Goal: Task Accomplishment & Management: Manage account settings

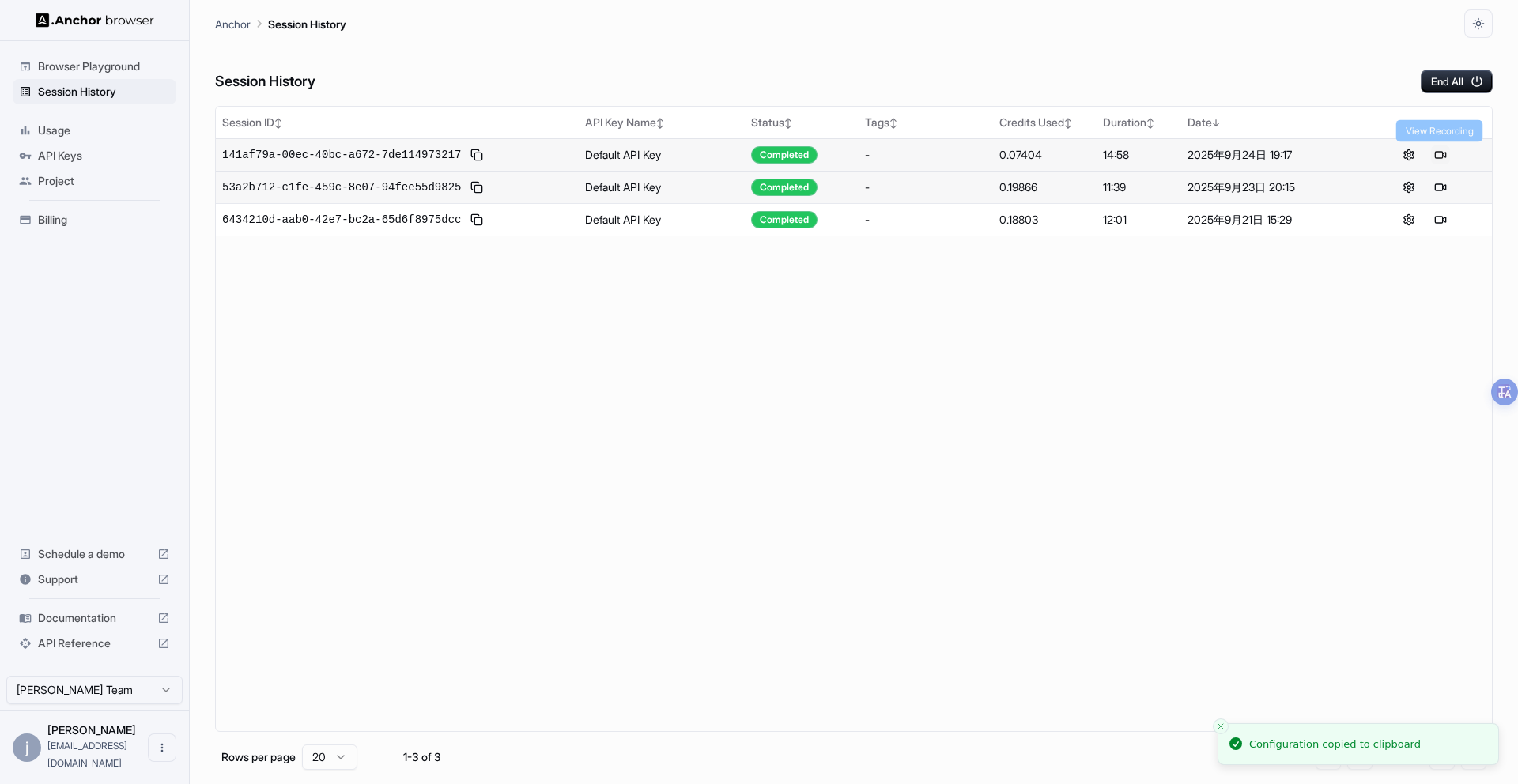
click at [1437, 156] on button at bounding box center [1440, 154] width 19 height 19
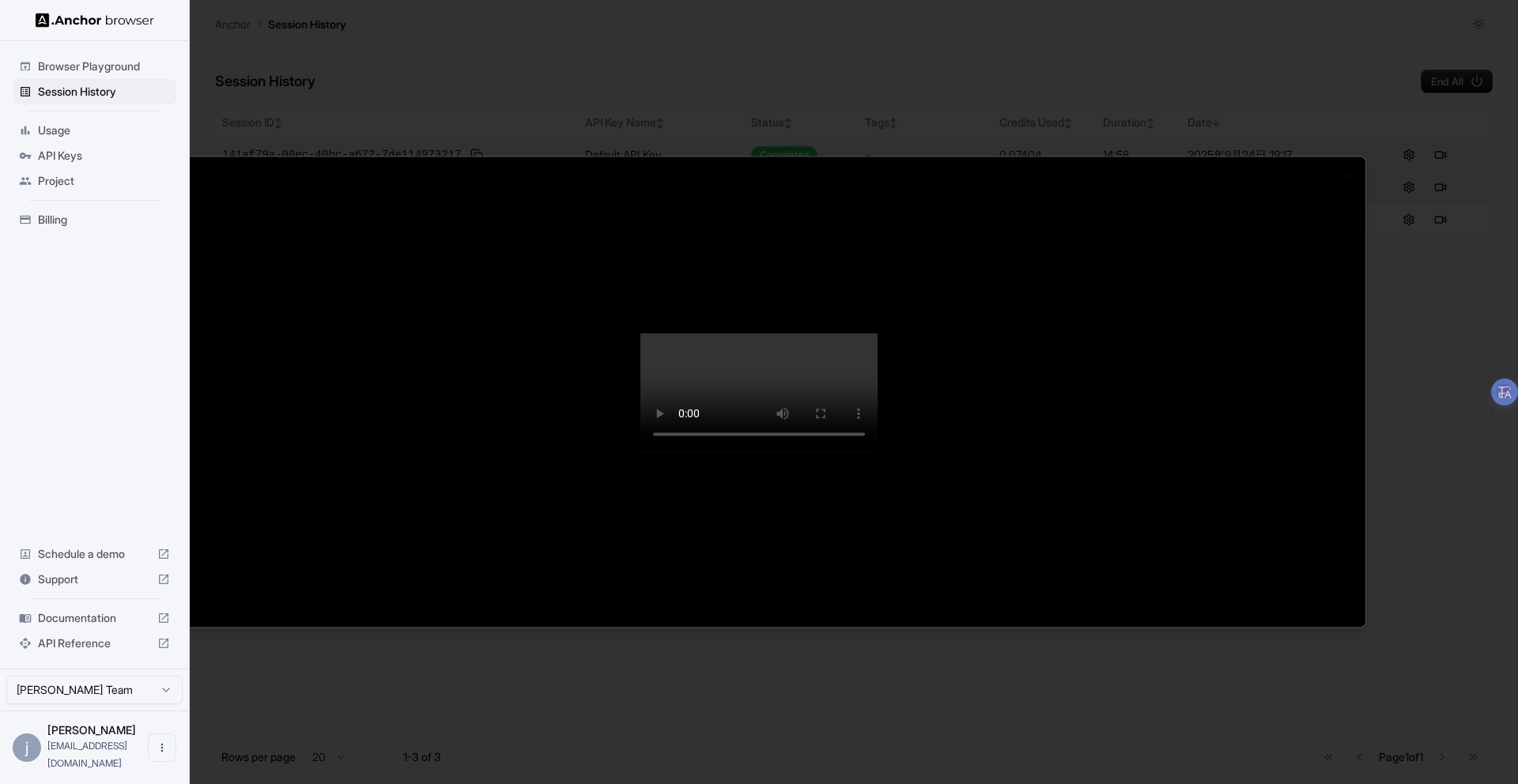
click at [860, 333] on video at bounding box center [759, 392] width 237 height 119
click at [864, 333] on video at bounding box center [759, 392] width 237 height 119
click at [1406, 132] on div at bounding box center [759, 392] width 1518 height 784
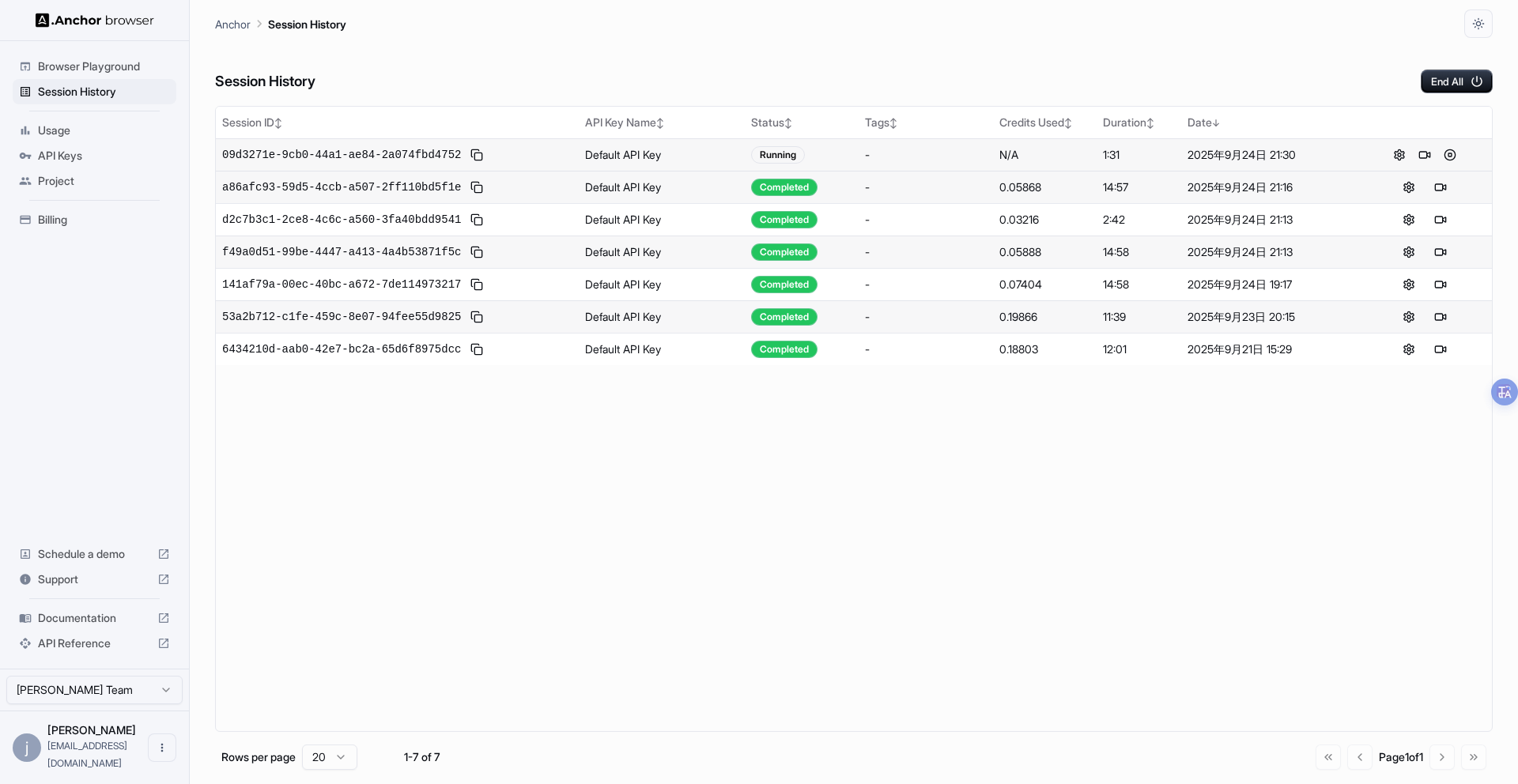
click at [56, 134] on span "Usage" at bounding box center [104, 130] width 132 height 16
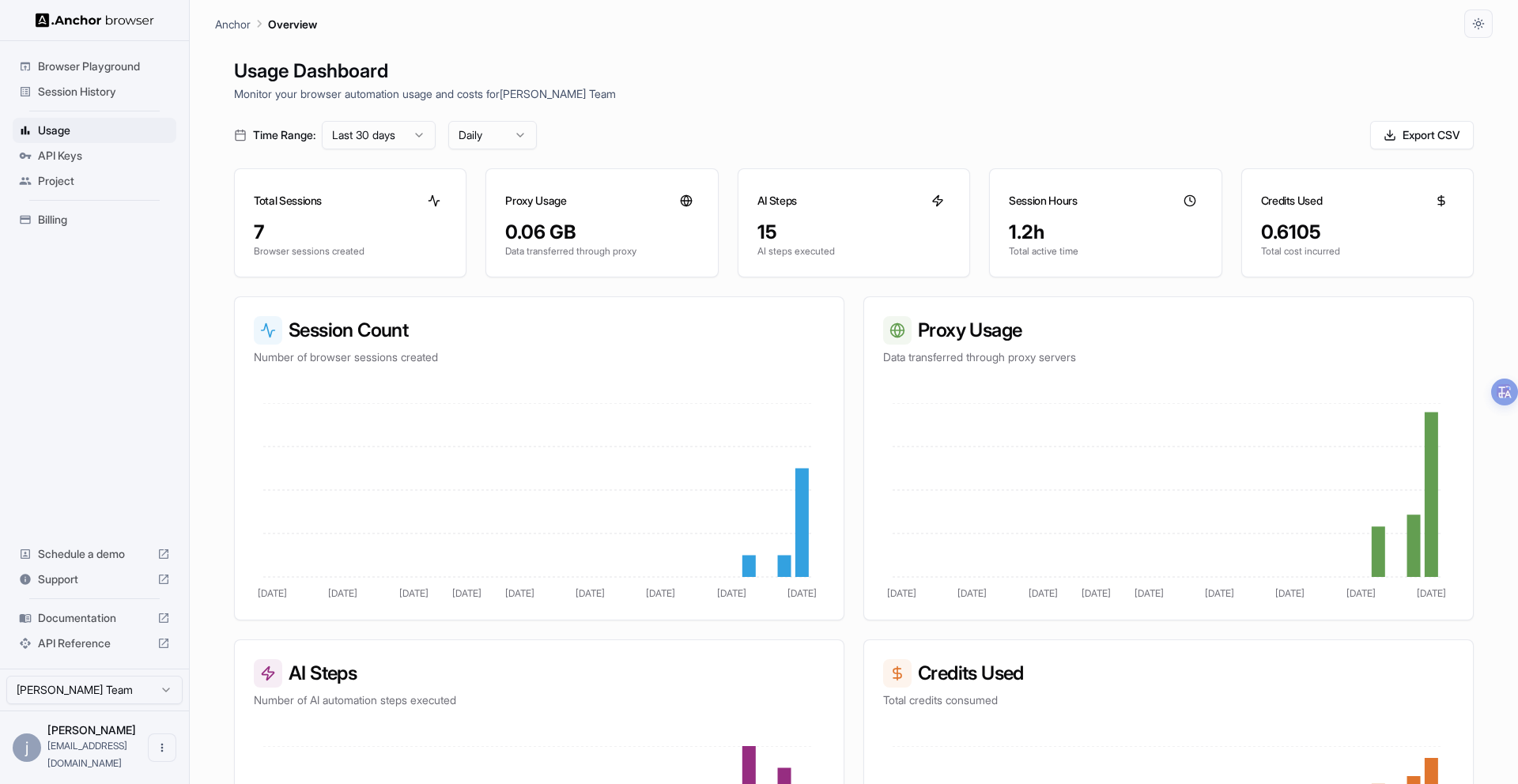
click at [80, 215] on span "Billing" at bounding box center [104, 219] width 132 height 16
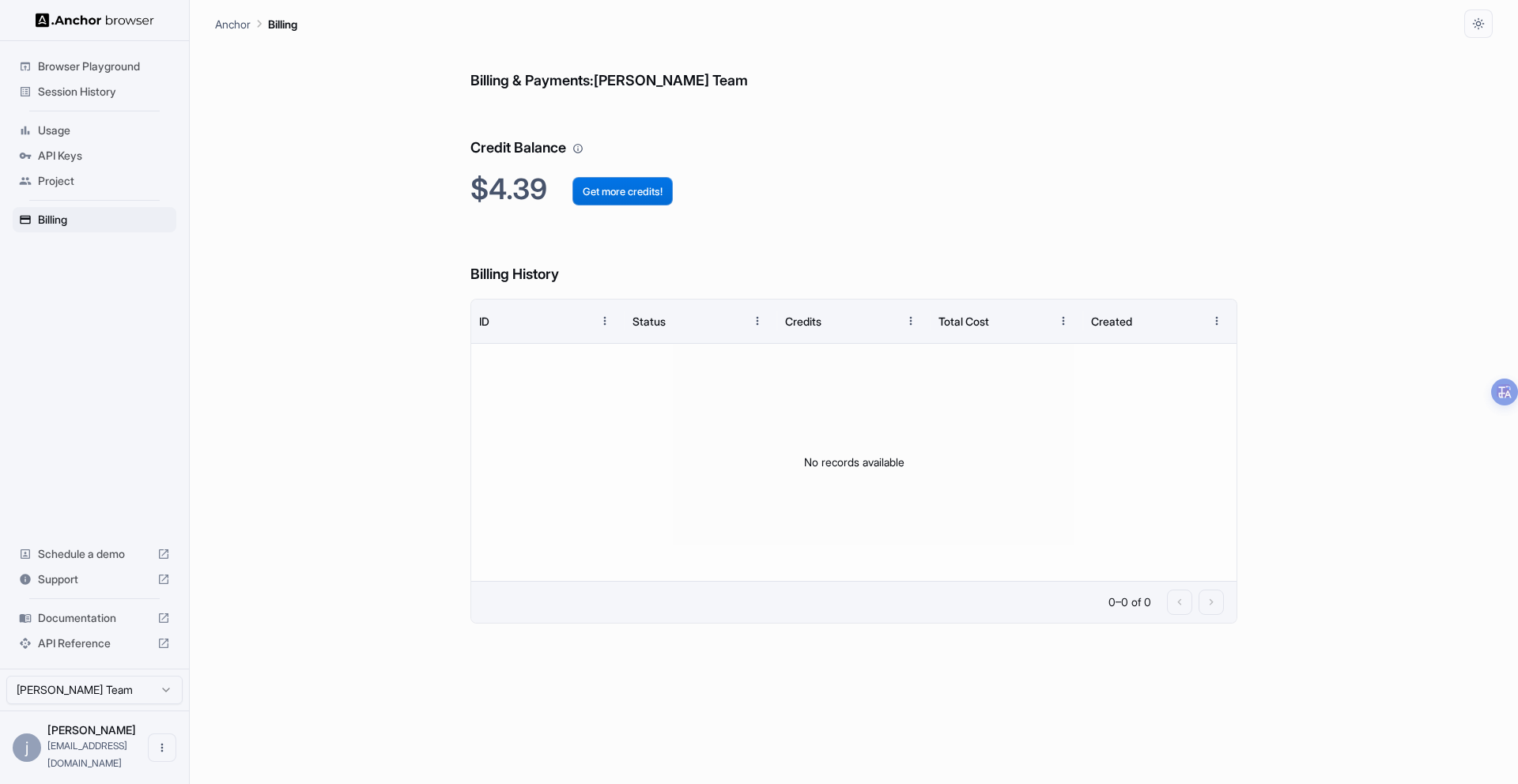
click at [641, 196] on button "Get more credits!" at bounding box center [622, 191] width 100 height 28
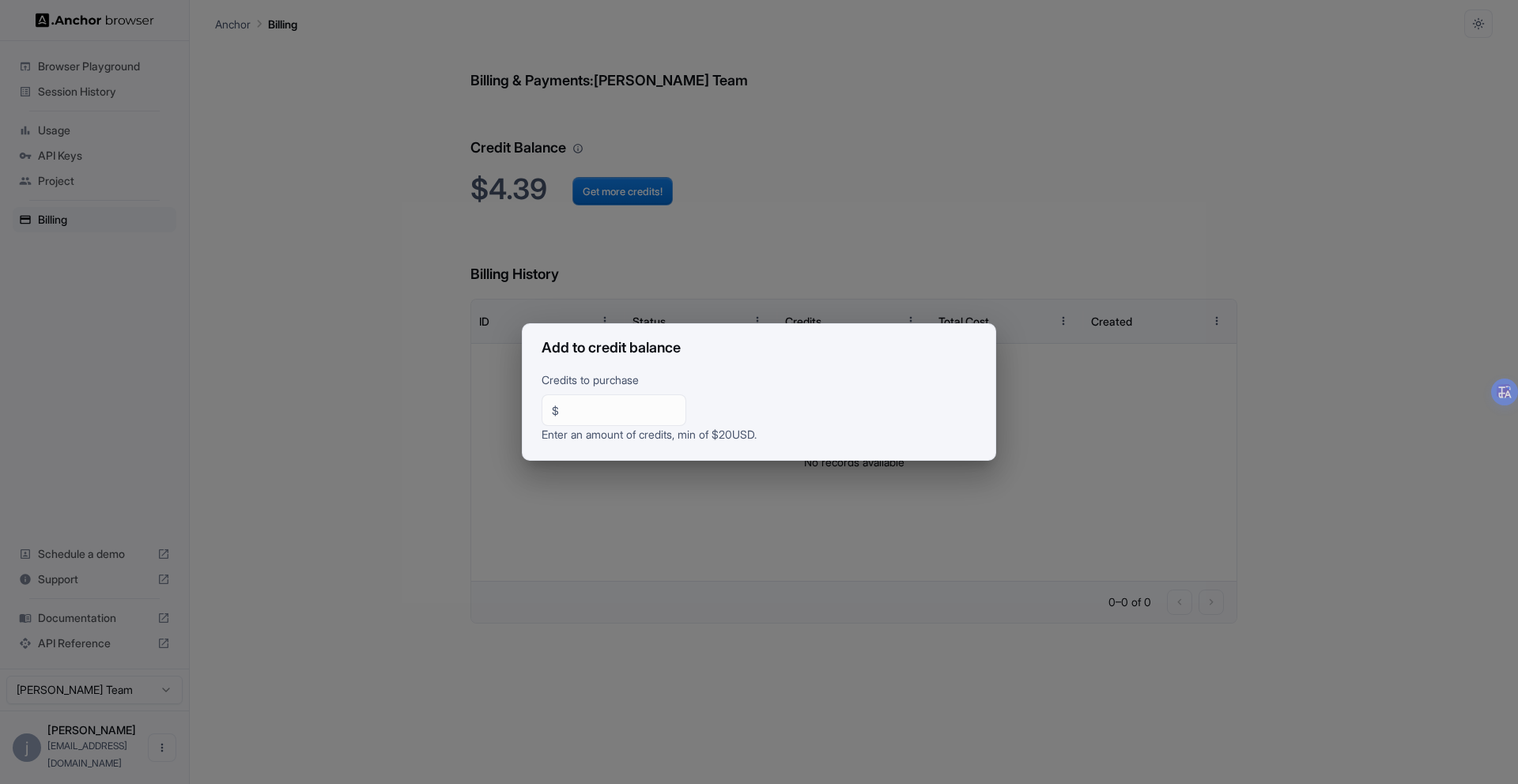
click at [798, 242] on div "Add to credit balance Credits to purchase $ ** ​ Enter an amount of credits, mi…" at bounding box center [759, 392] width 1518 height 784
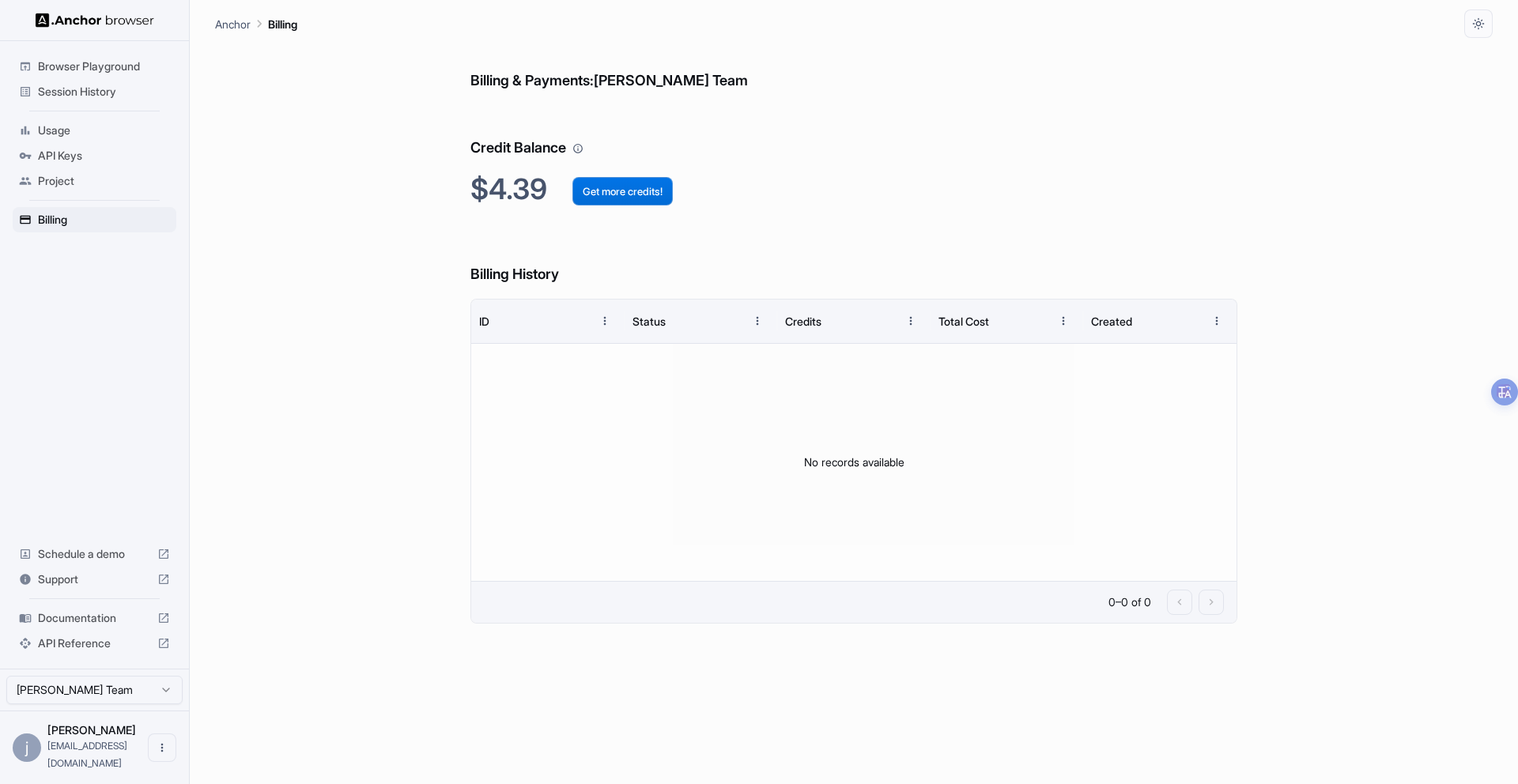
click at [610, 197] on button "Get more credits!" at bounding box center [622, 191] width 100 height 28
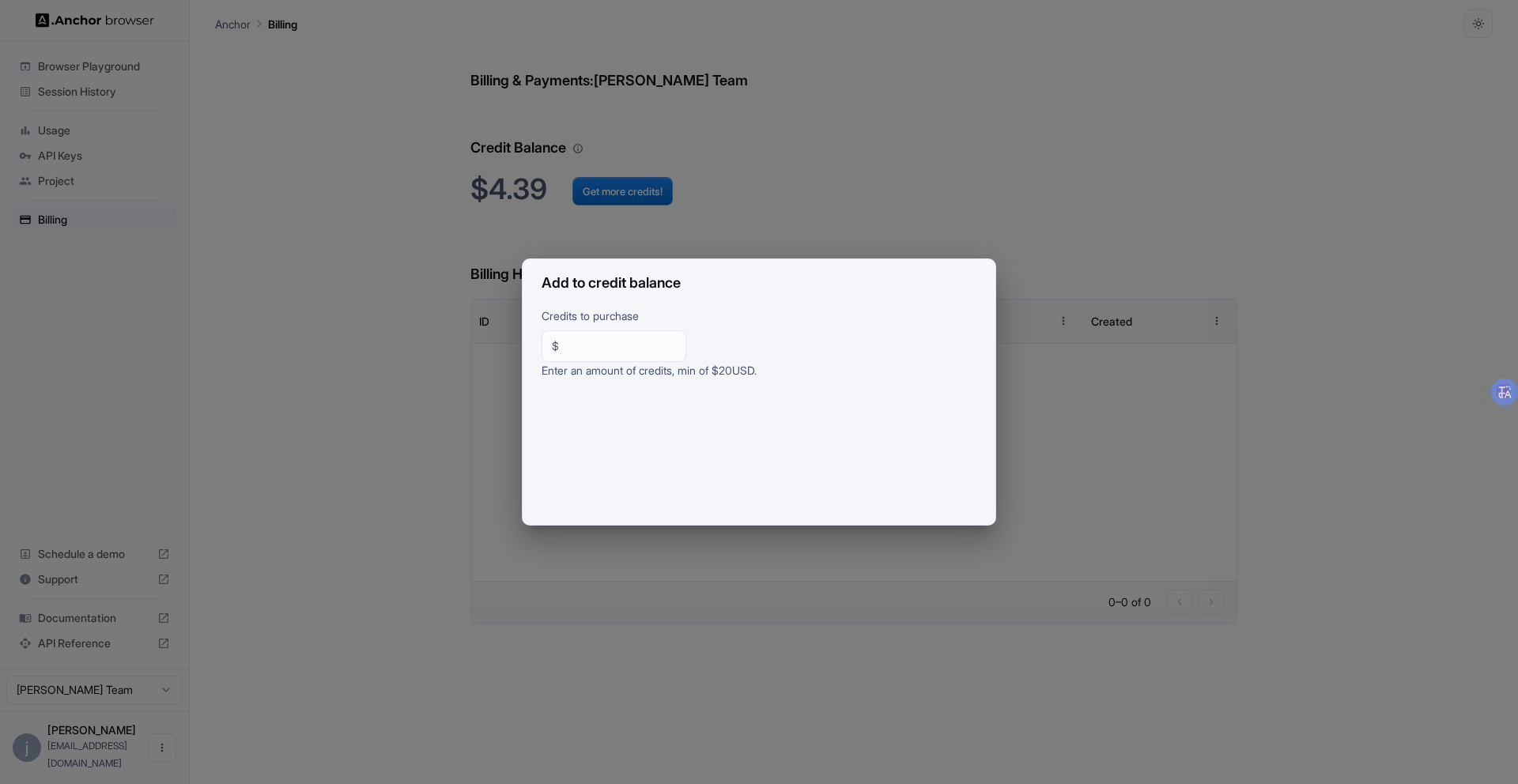
click at [758, 204] on div "Add to credit balance Credits to purchase $ ** ​ Enter an amount of credits, mi…" at bounding box center [759, 392] width 1518 height 784
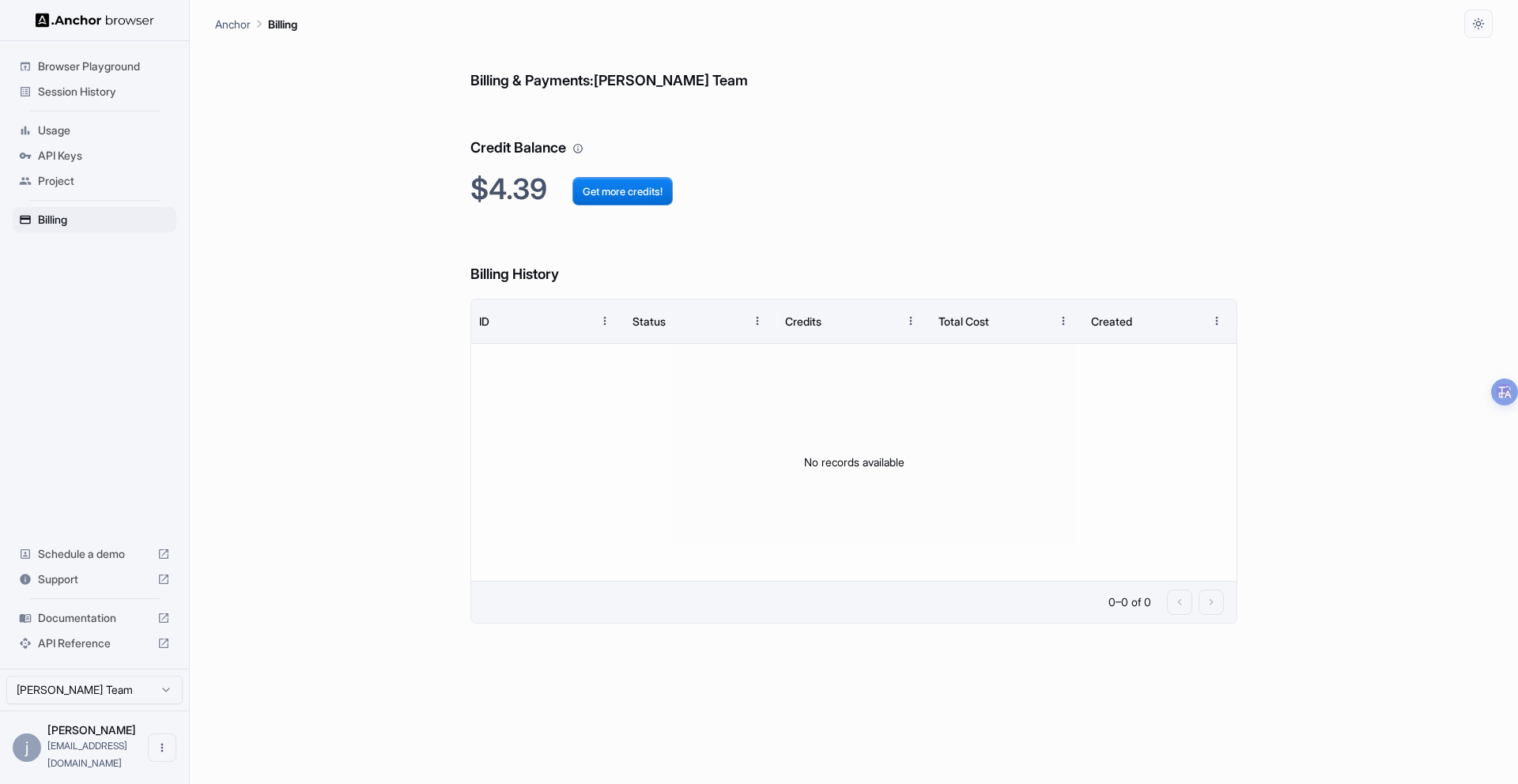
click at [71, 181] on span "Project" at bounding box center [104, 181] width 132 height 16
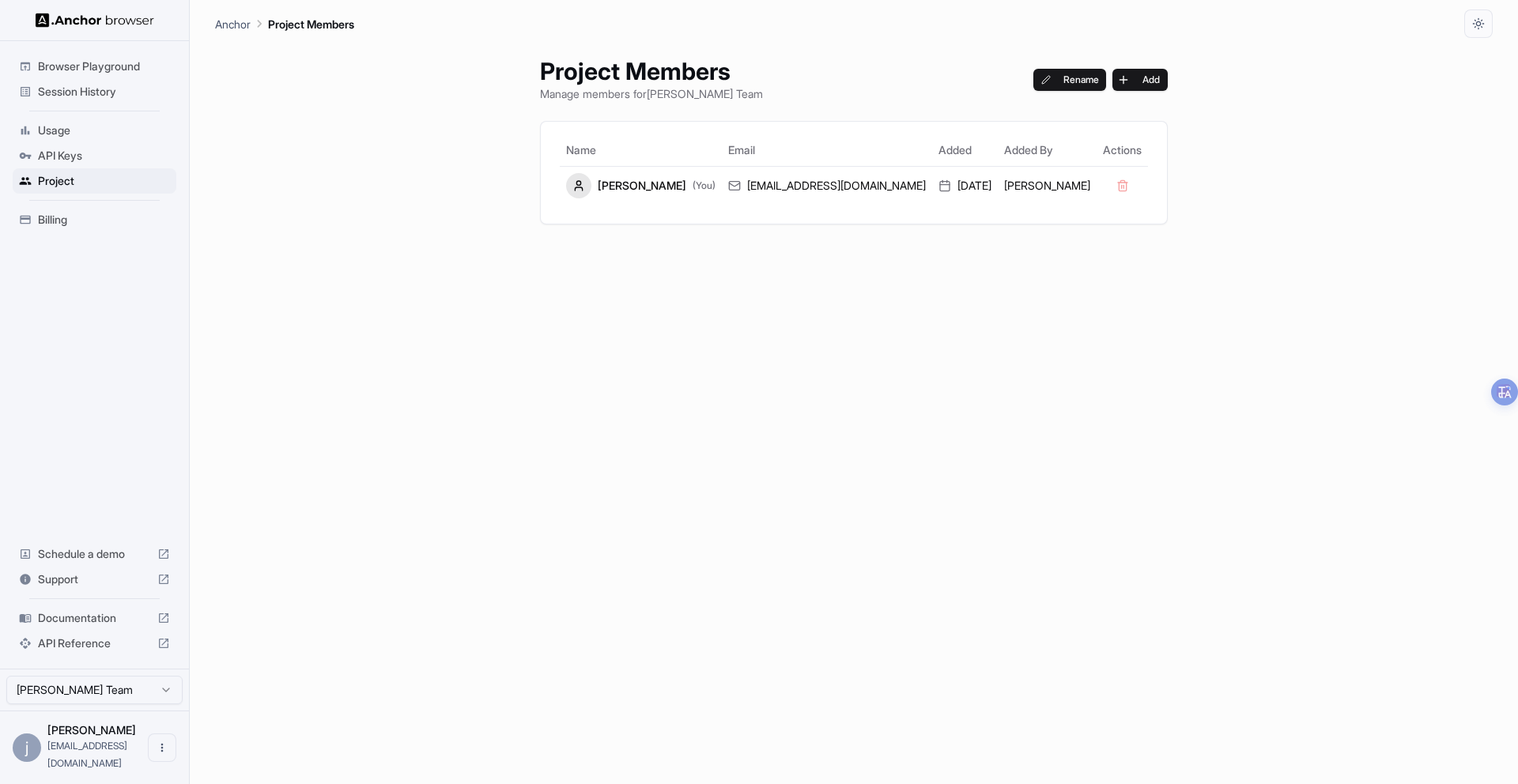
click at [61, 134] on span "Usage" at bounding box center [104, 130] width 132 height 16
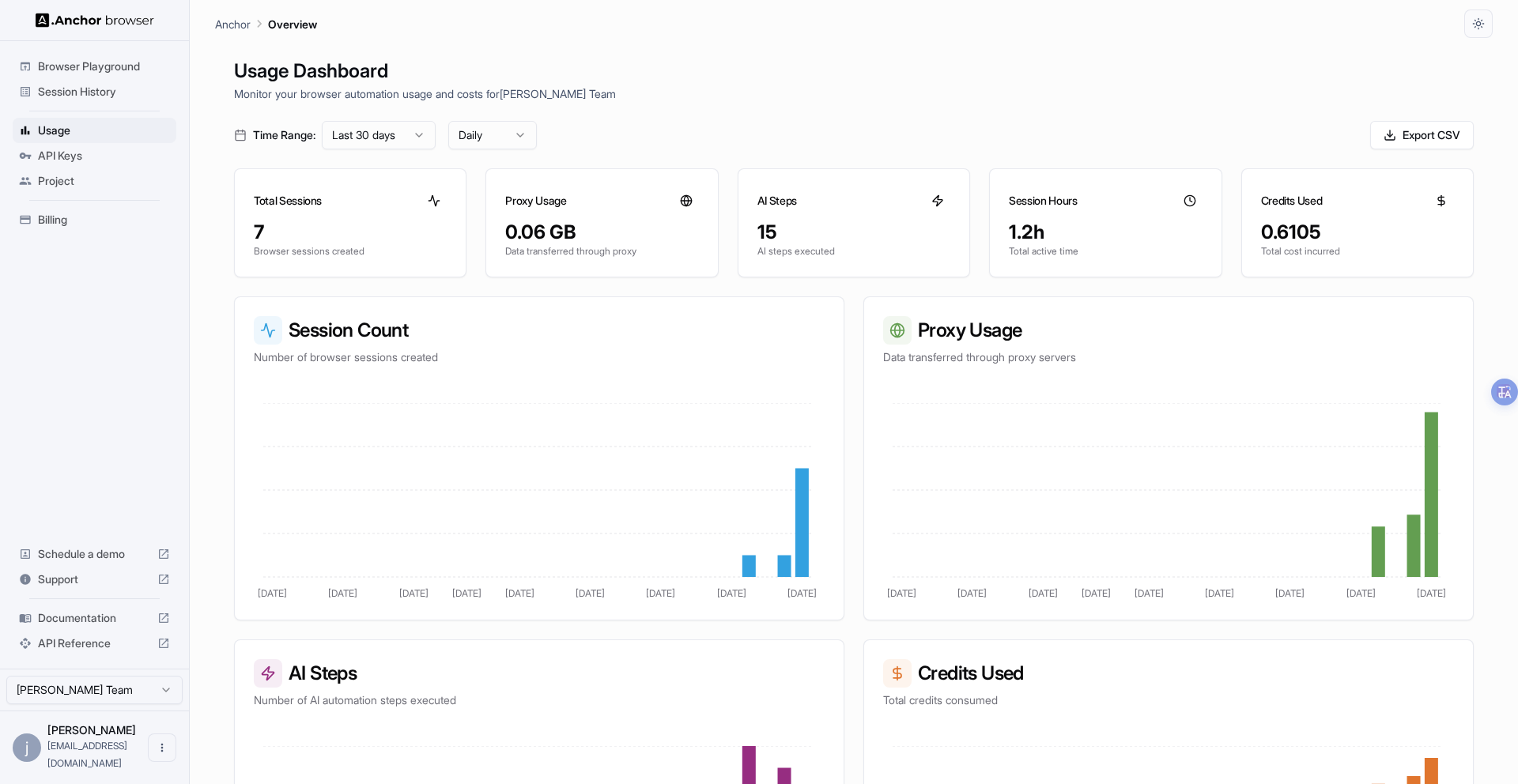
click at [73, 84] on span "Session History" at bounding box center [104, 92] width 132 height 16
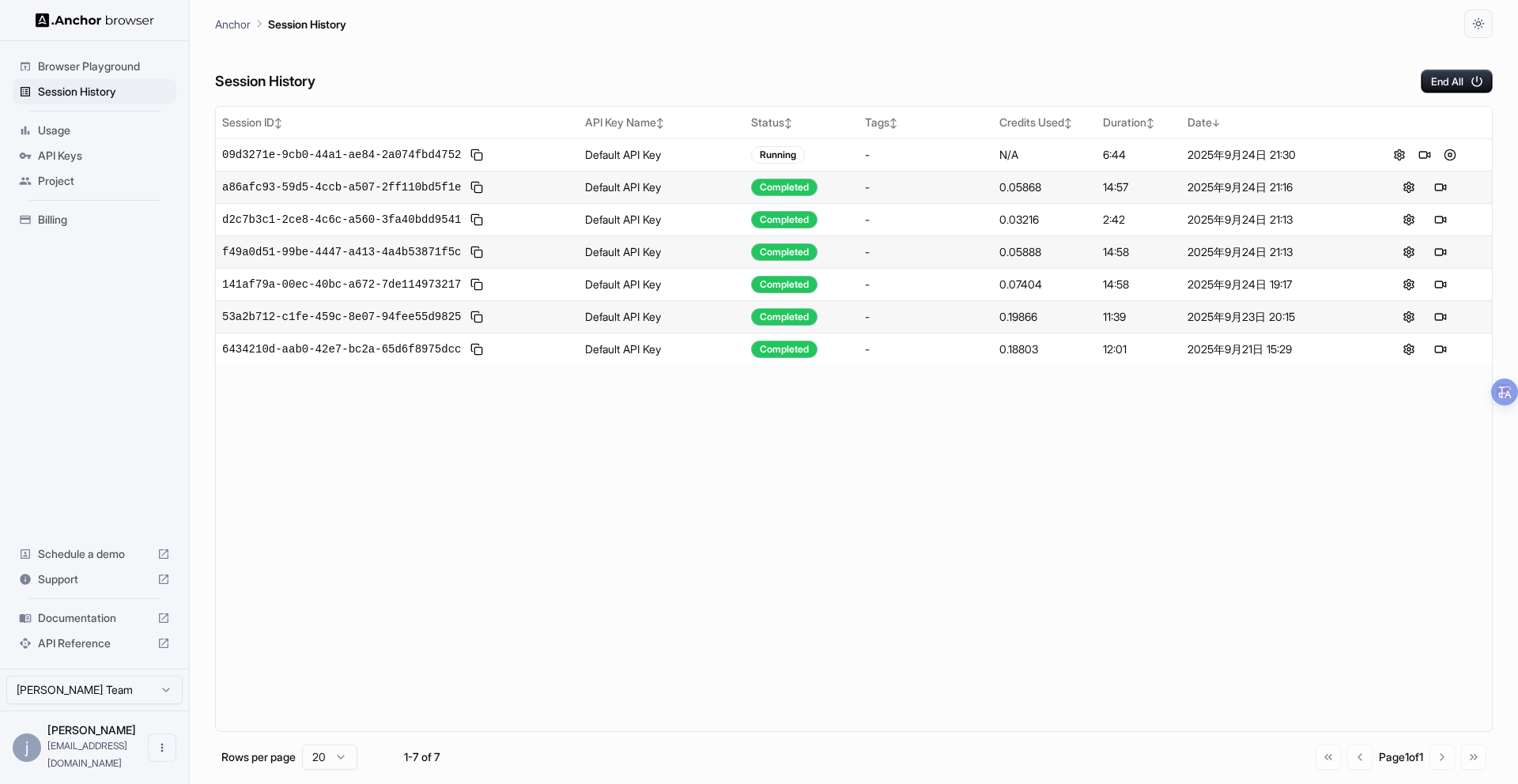
click at [58, 134] on span "Usage" at bounding box center [104, 130] width 132 height 16
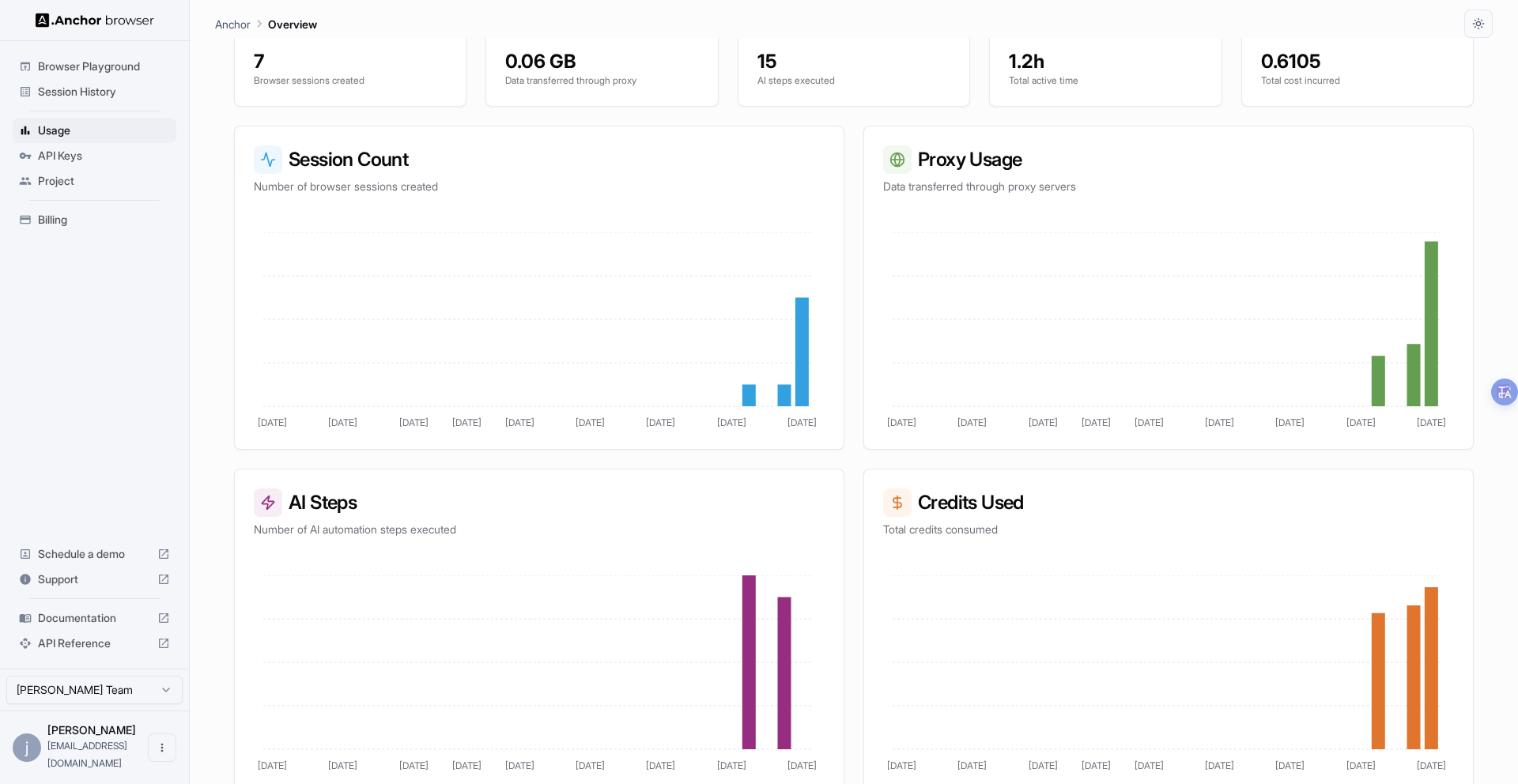
scroll to position [180, 0]
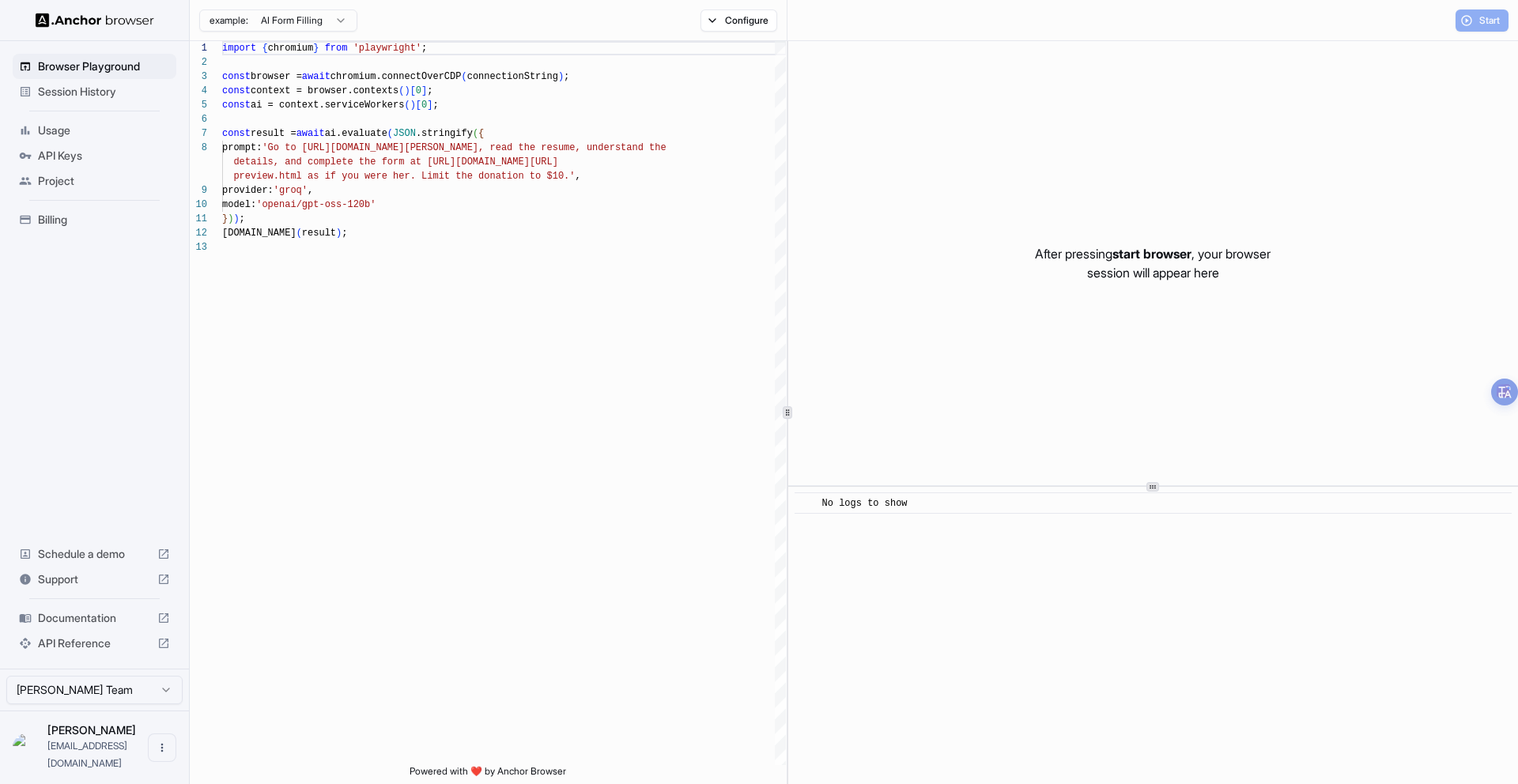
scroll to position [114, 0]
click at [83, 91] on span "Session History" at bounding box center [104, 92] width 132 height 16
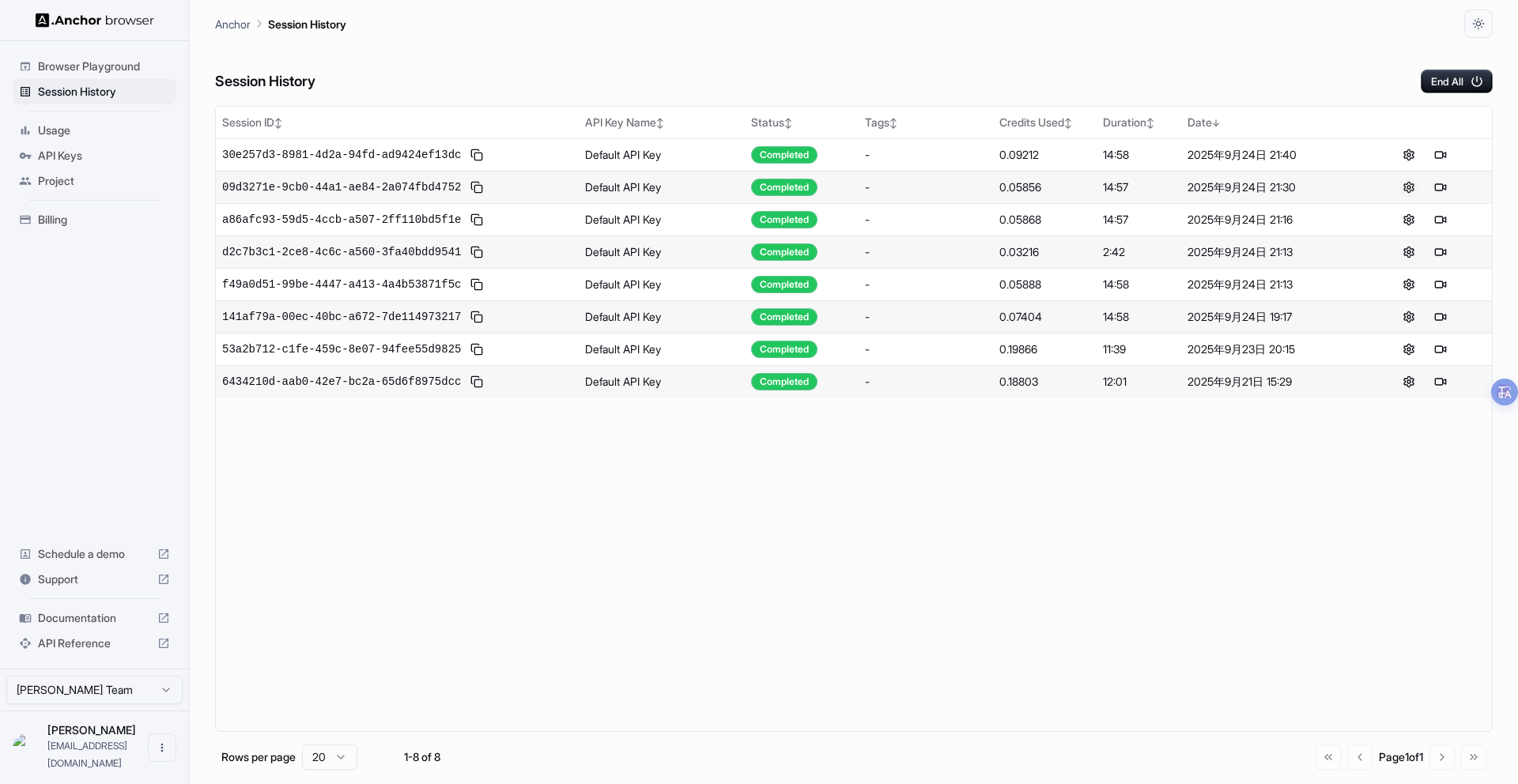
click at [1409, 190] on button at bounding box center [1408, 187] width 19 height 19
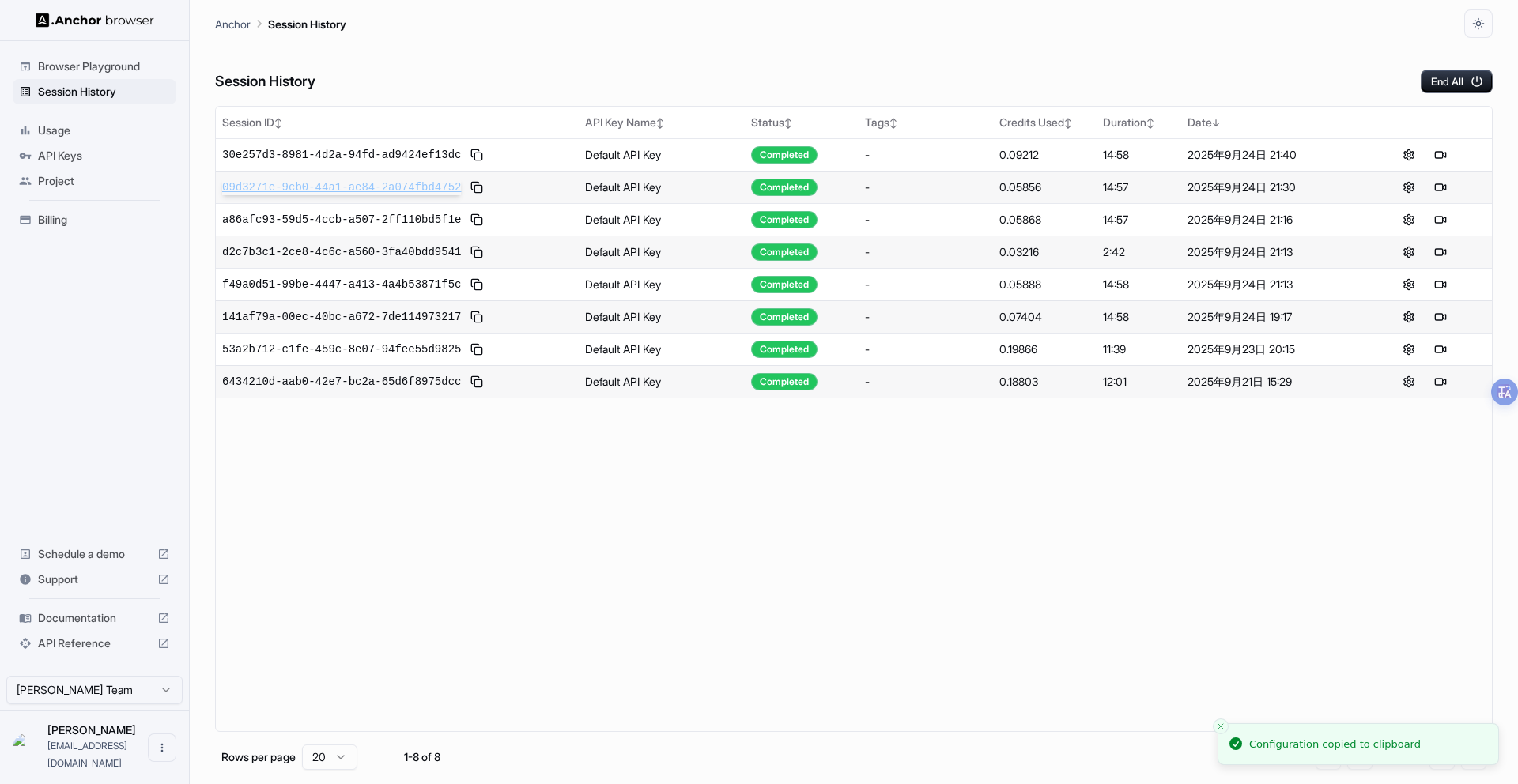
click at [416, 188] on span "09d3271e-9cb0-44a1-ae84-2a074fbd4752" at bounding box center [342, 188] width 239 height 16
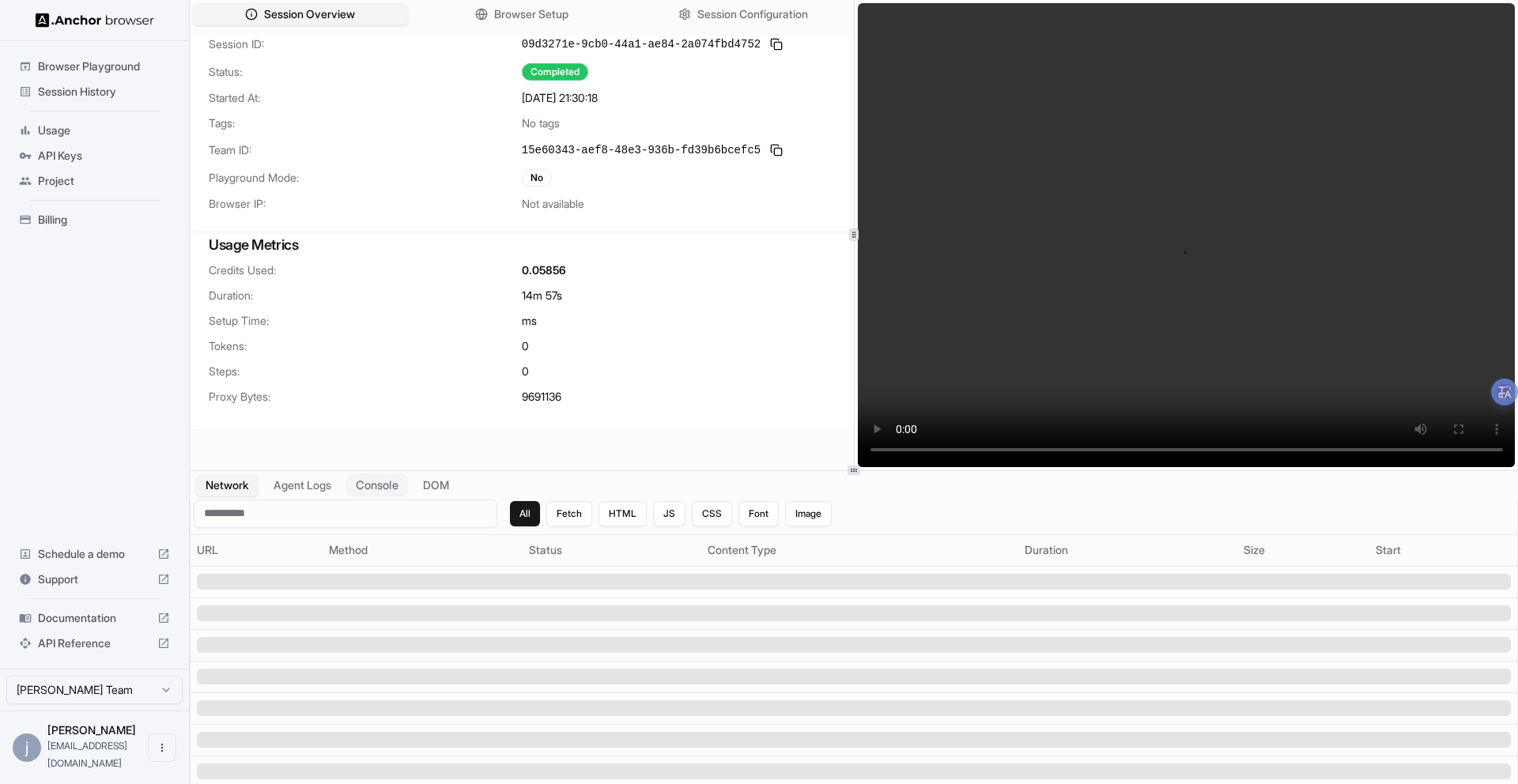
click at [379, 487] on button "Console" at bounding box center [377, 485] width 62 height 23
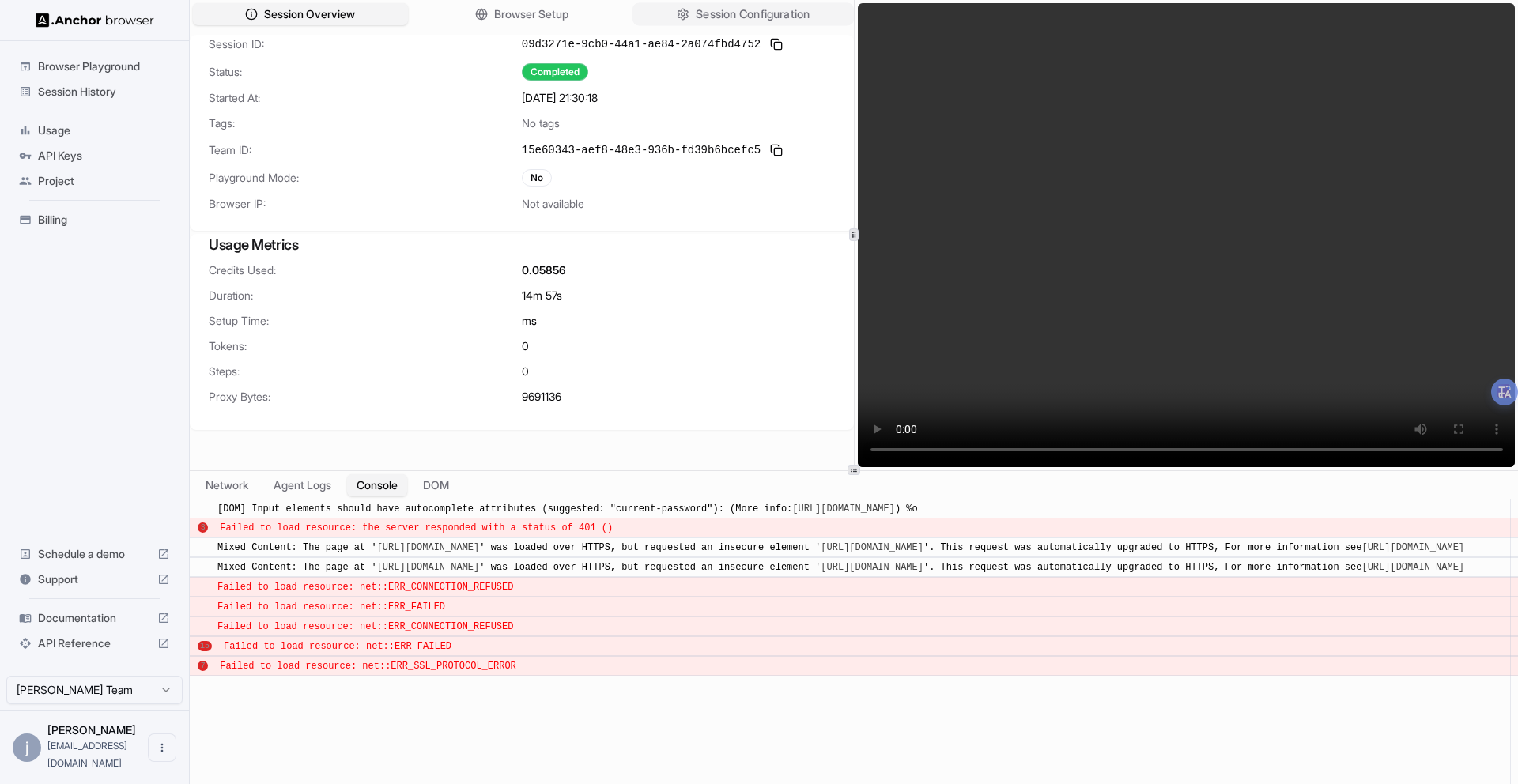
click at [718, 16] on span "Session Configuration" at bounding box center [752, 14] width 114 height 17
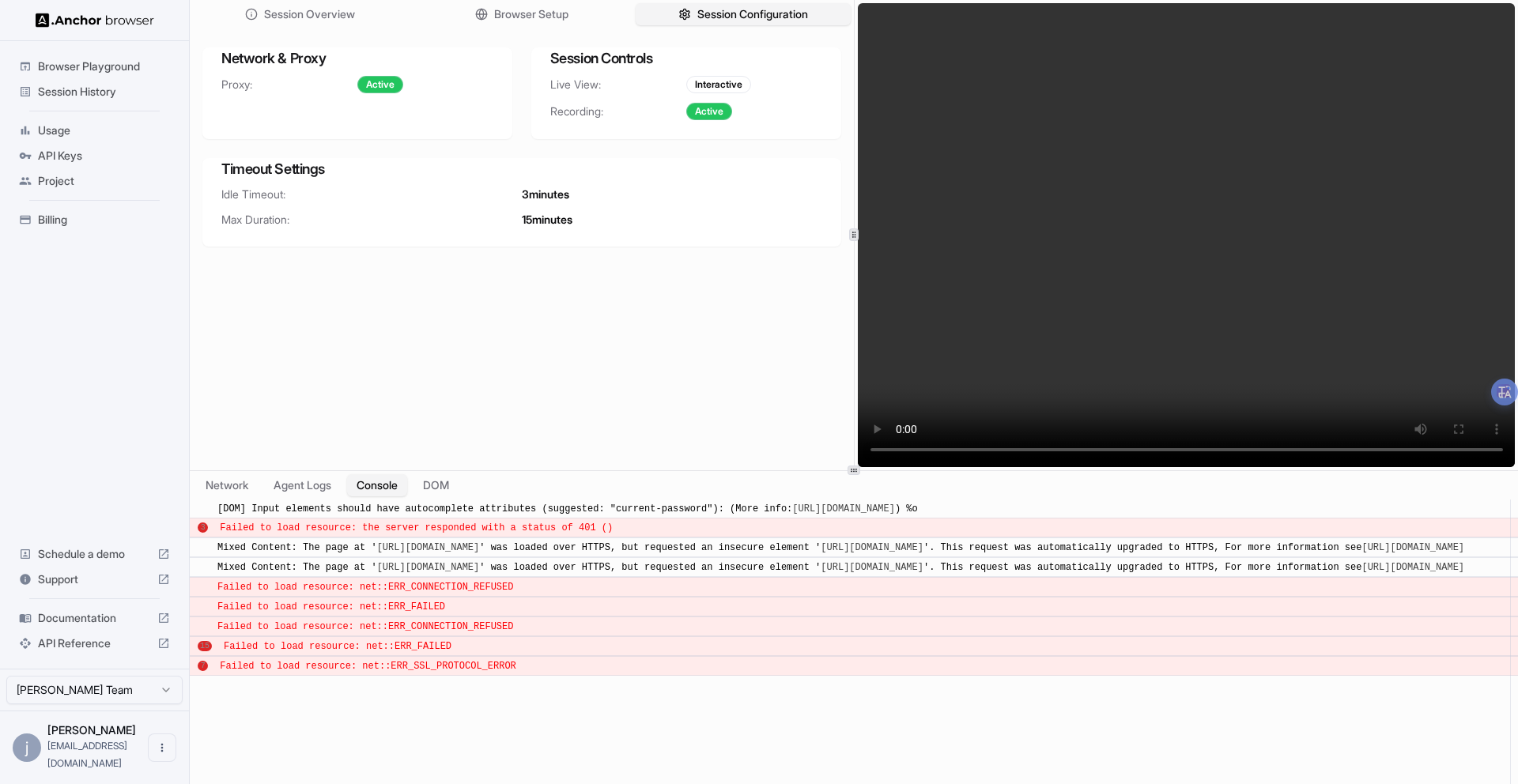
click at [569, 195] on span "3 minutes" at bounding box center [546, 195] width 48 height 16
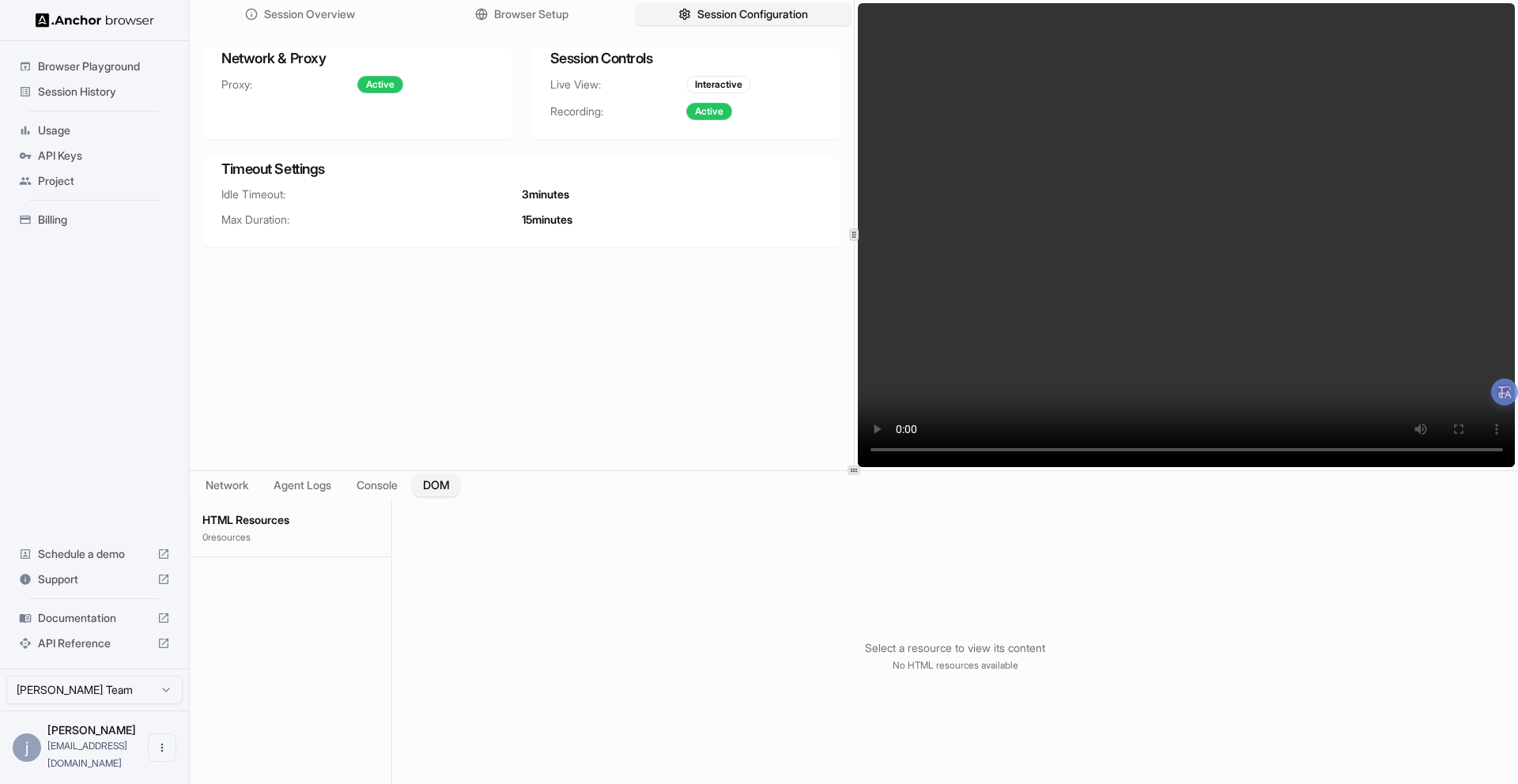
click at [440, 485] on button "DOM" at bounding box center [435, 485] width 47 height 23
click at [331, 487] on button "Agent Logs" at bounding box center [303, 485] width 79 height 23
click at [260, 487] on div "Network Agent Logs Console DOM" at bounding box center [853, 485] width 1329 height 28
click at [247, 484] on button "Network" at bounding box center [227, 485] width 63 height 23
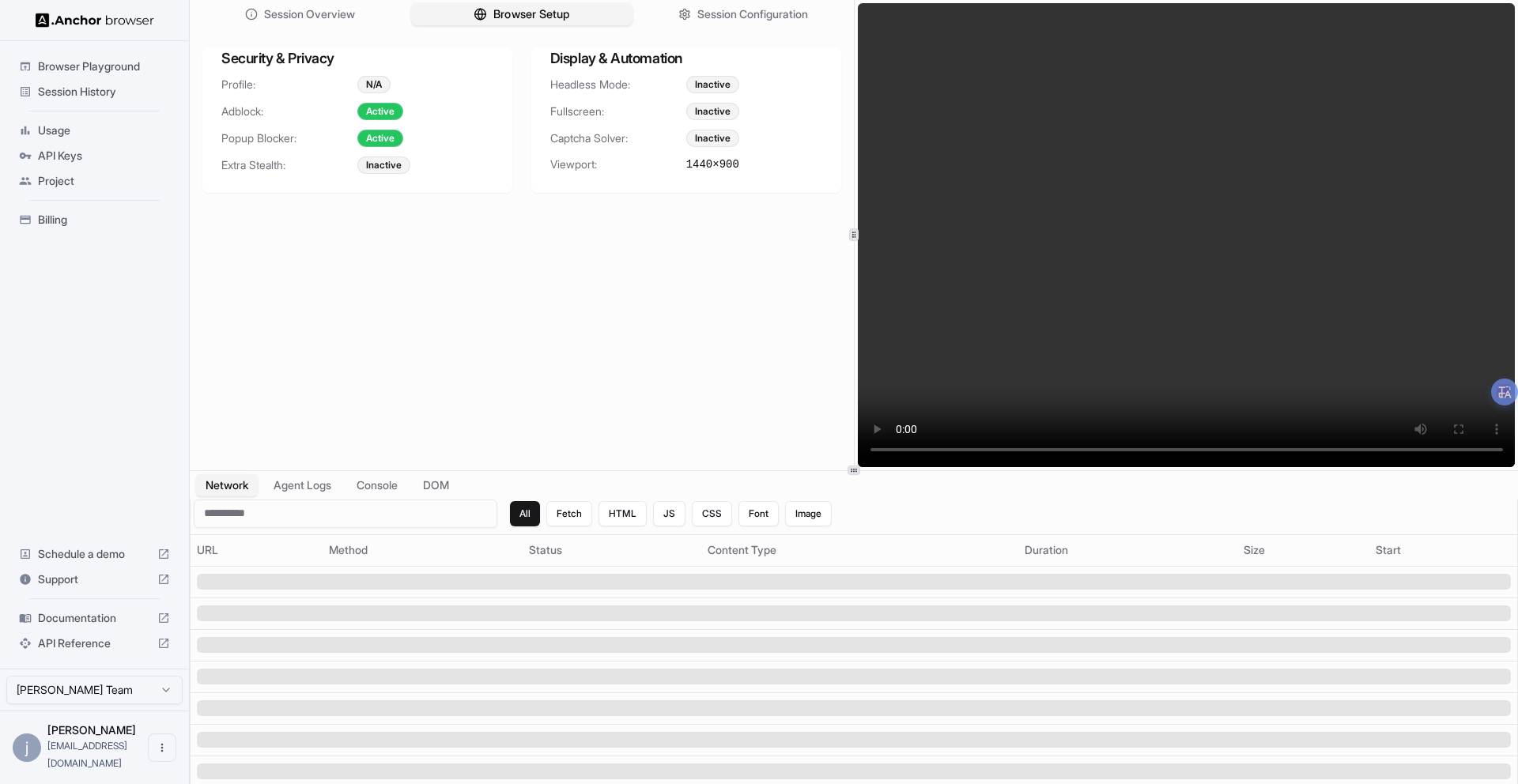
click at [529, 16] on span "Browser Setup" at bounding box center [532, 14] width 77 height 17
click at [362, 11] on button "Session Overview" at bounding box center [300, 15] width 221 height 23
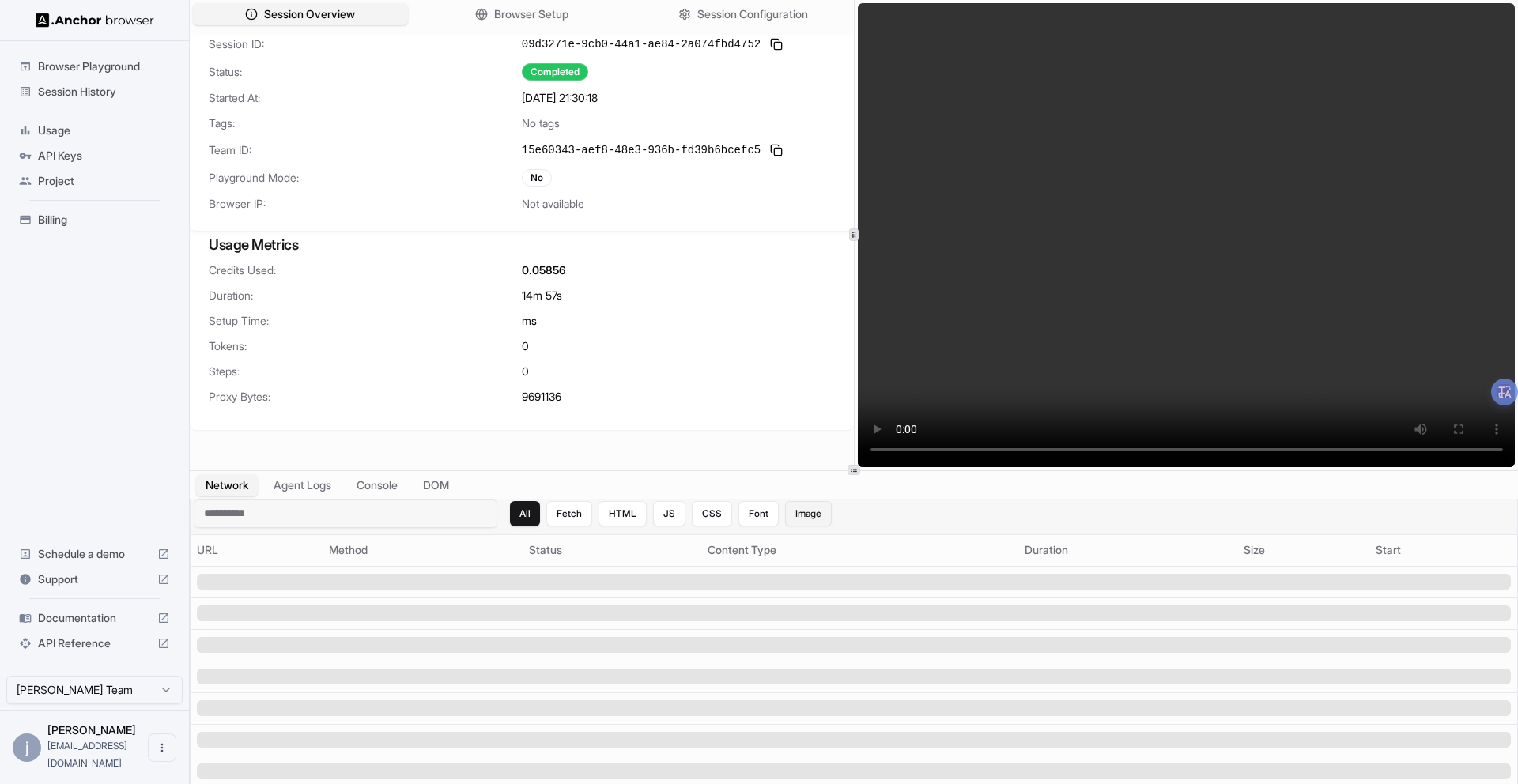
click at [792, 515] on button "Image" at bounding box center [808, 513] width 47 height 26
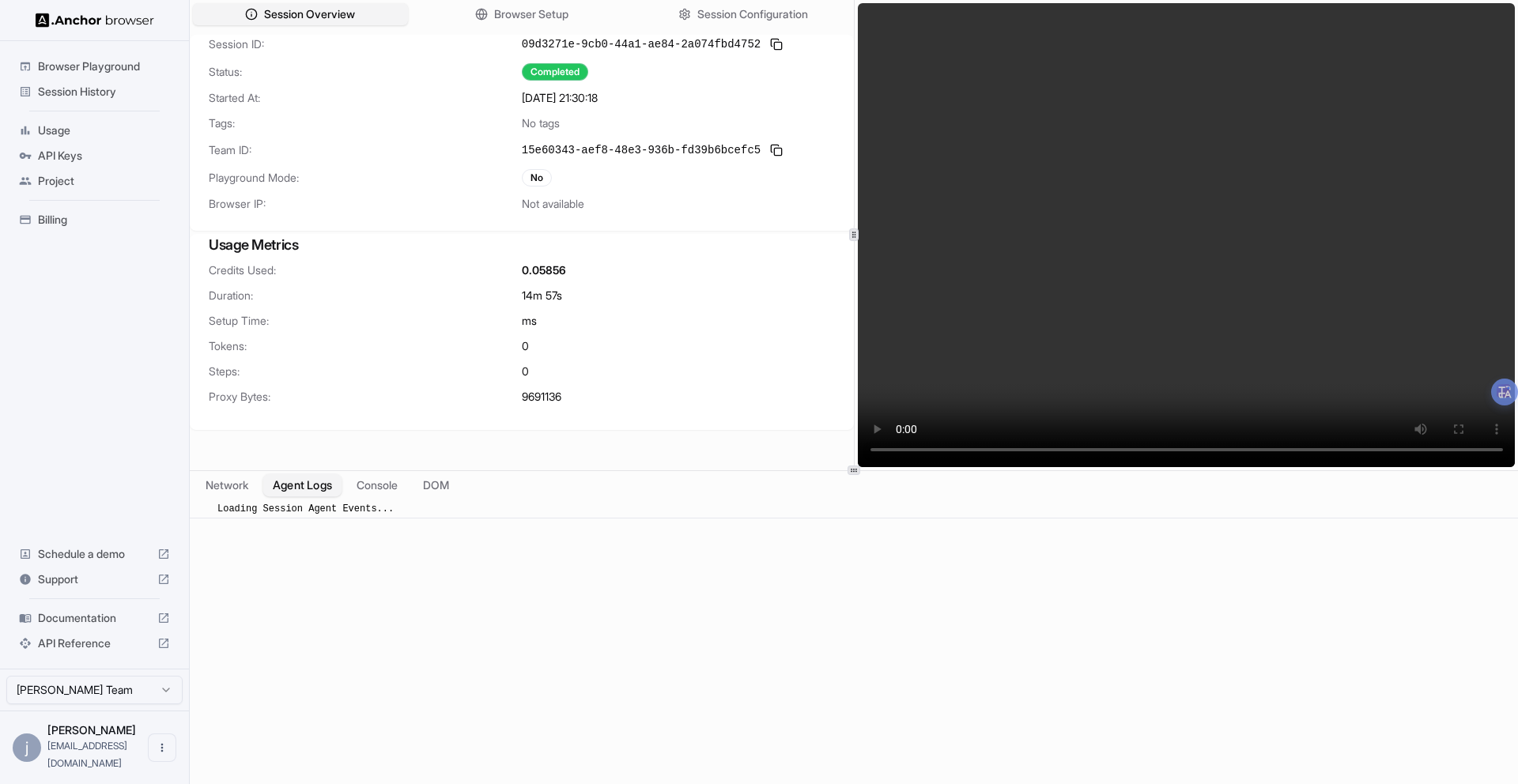
click at [305, 488] on button "Agent Logs" at bounding box center [303, 485] width 79 height 23
click at [383, 489] on button "Console" at bounding box center [377, 485] width 62 height 23
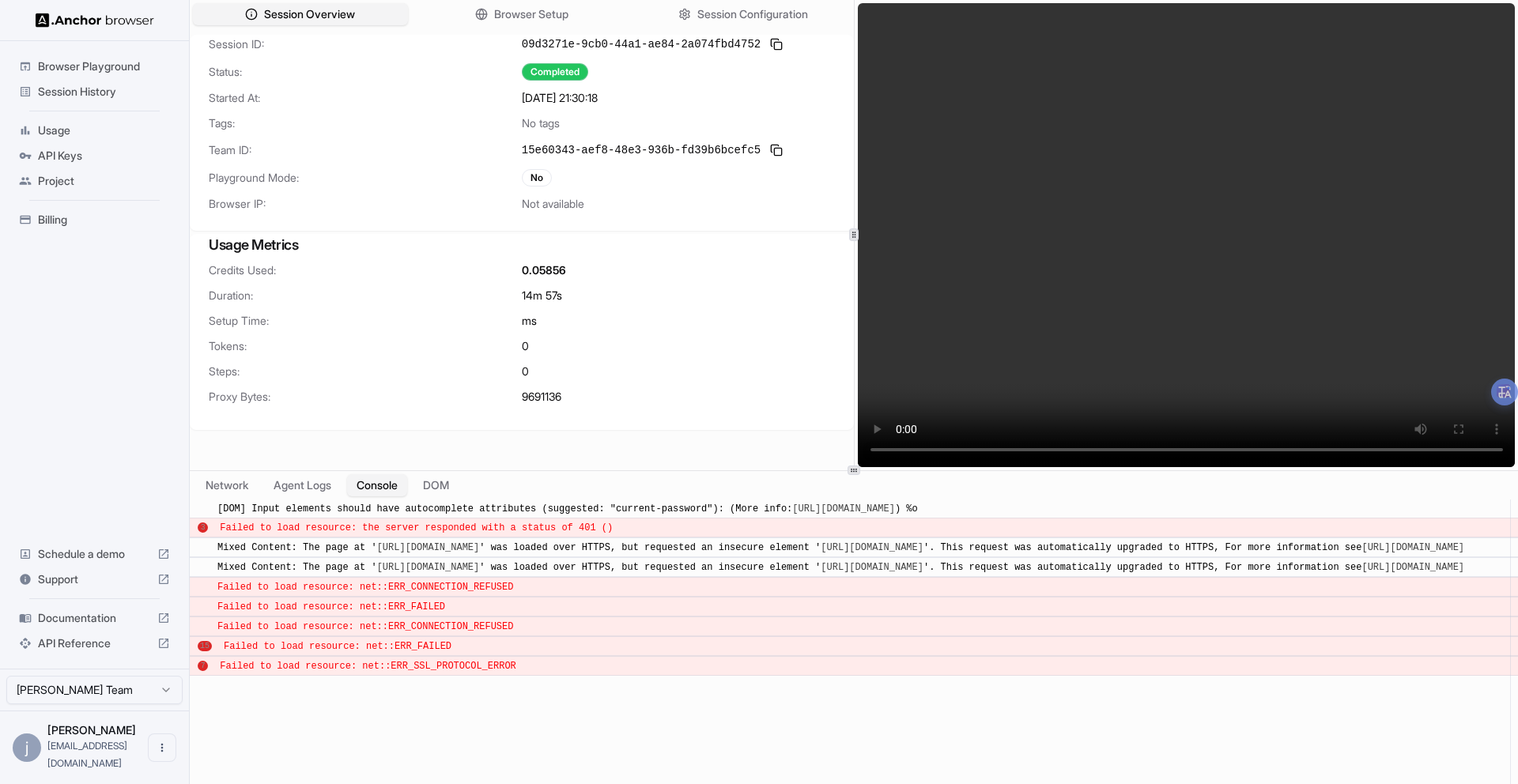
click at [1324, 299] on video at bounding box center [1186, 235] width 658 height 464
